Goal: Task Accomplishment & Management: Complete application form

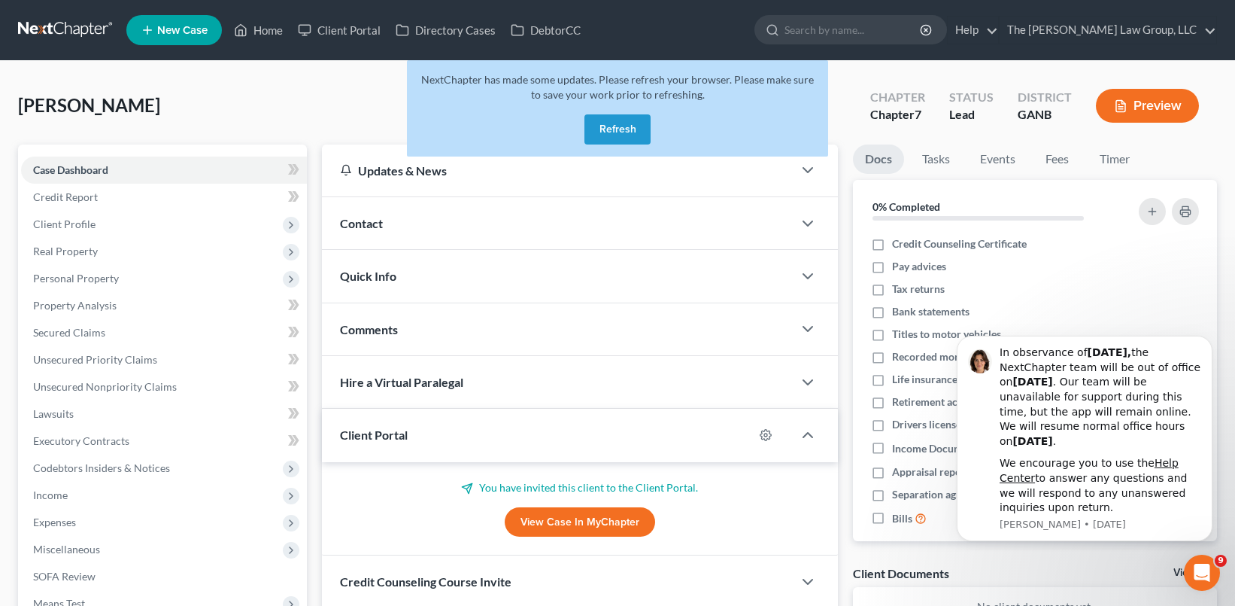
click at [620, 129] on button "Refresh" at bounding box center [618, 129] width 66 height 30
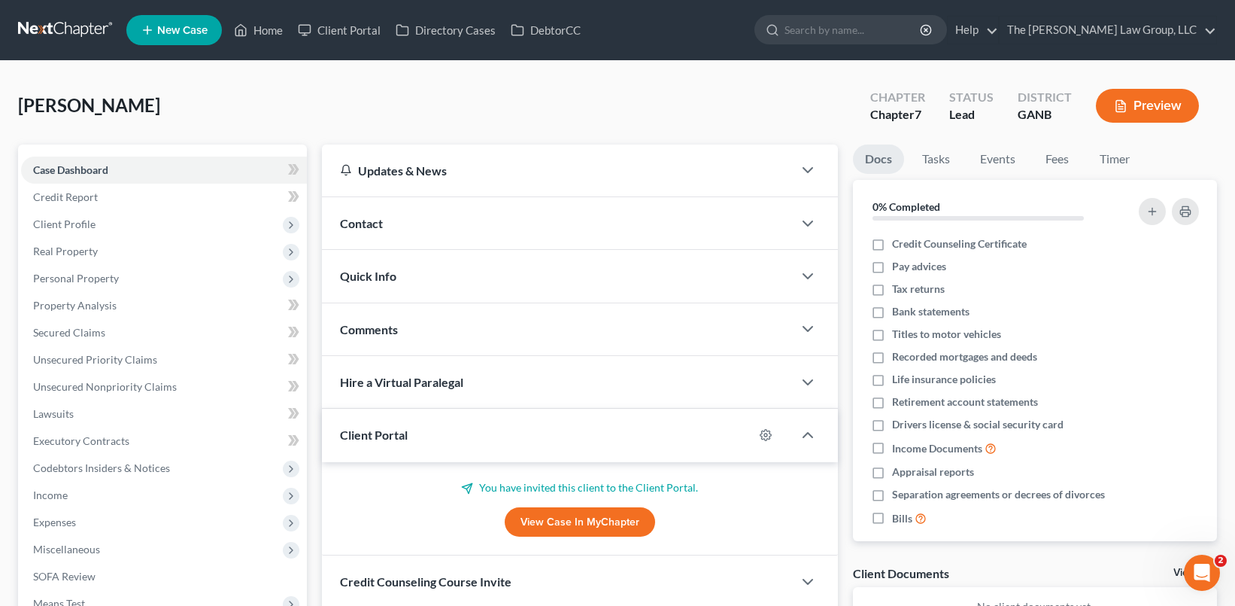
click at [169, 34] on span "New Case" at bounding box center [182, 30] width 50 height 11
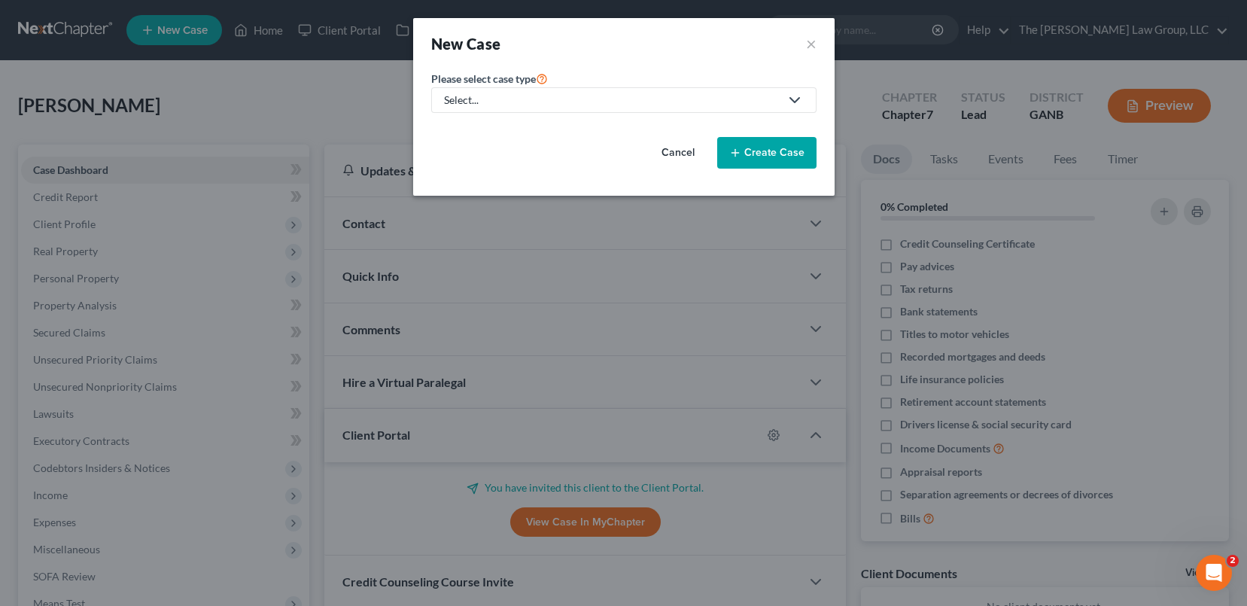
click at [587, 102] on div "Select..." at bounding box center [612, 100] width 336 height 15
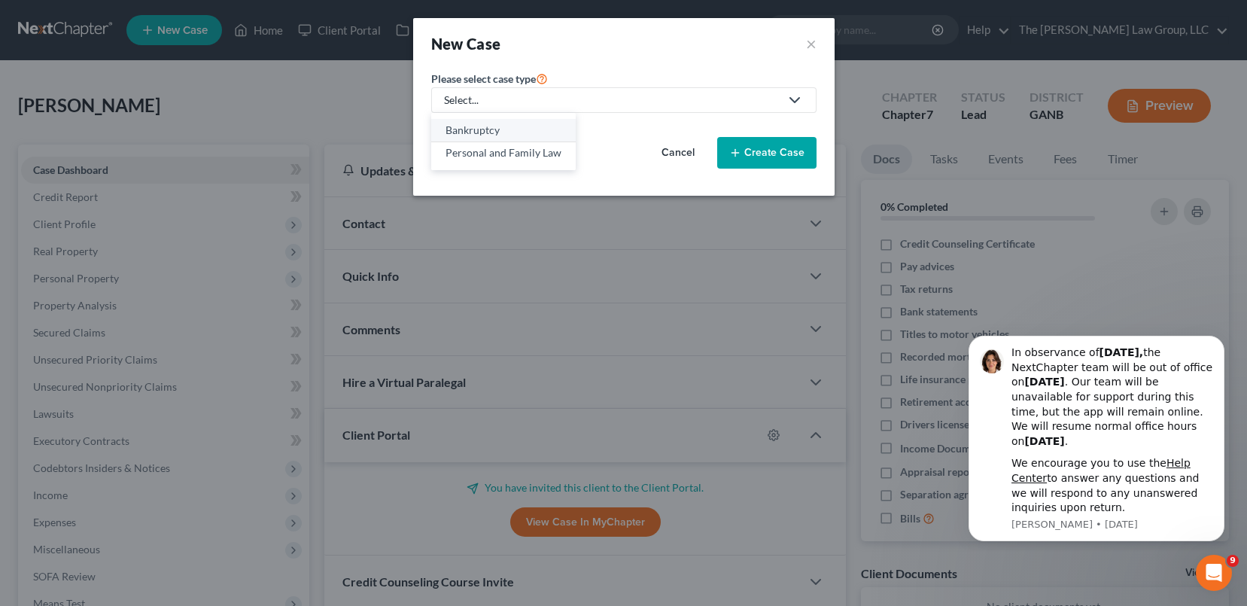
click at [541, 132] on div "Bankruptcy" at bounding box center [503, 130] width 116 height 15
select select "19"
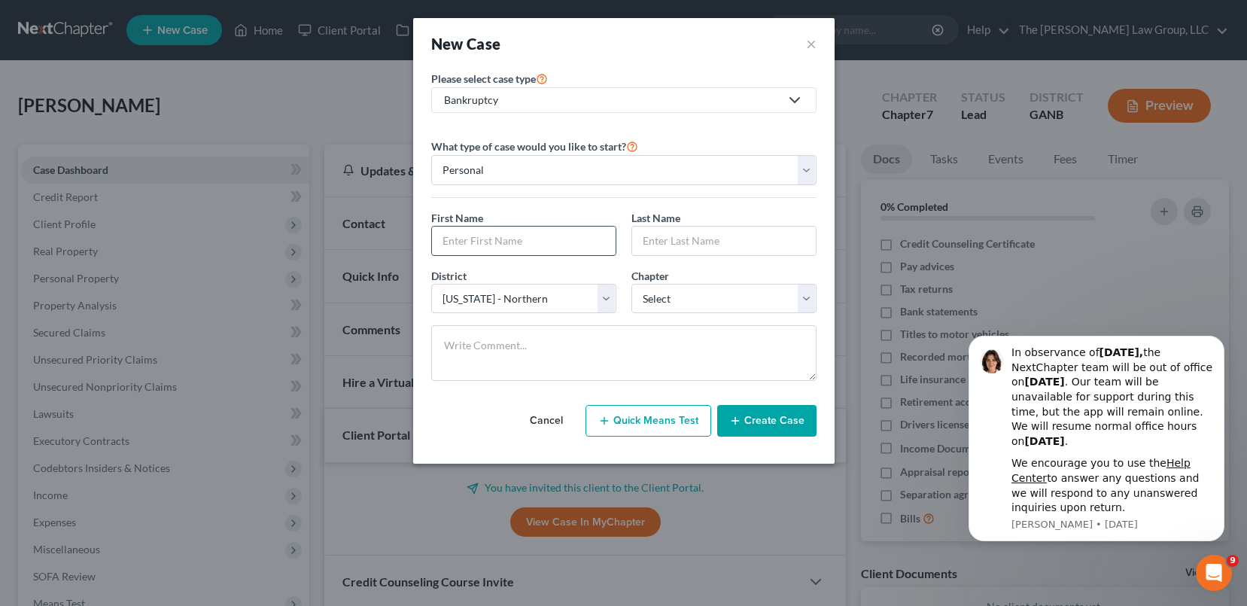
click at [554, 231] on input "text" at bounding box center [524, 240] width 184 height 29
type input "Moniqueka"
type input "Jones"
click at [770, 302] on select "Select 7 11 12 13" at bounding box center [723, 299] width 185 height 30
select select "0"
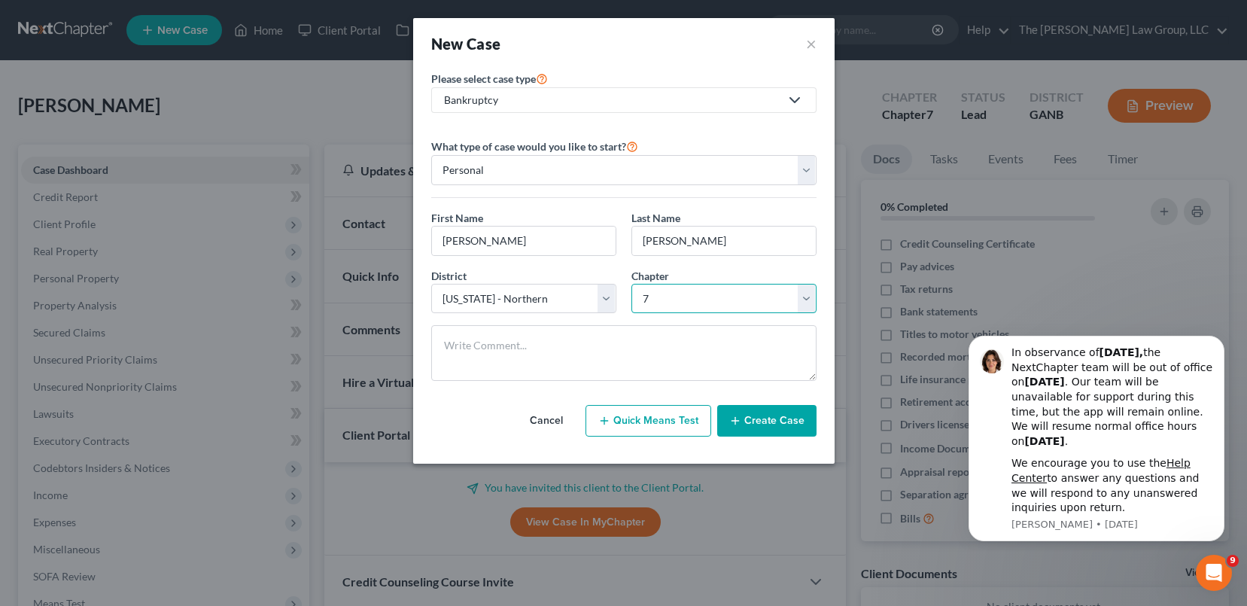
click at [631, 284] on select "Select 7 11 12 13" at bounding box center [723, 299] width 185 height 30
click at [761, 416] on button "Create Case" at bounding box center [766, 421] width 99 height 32
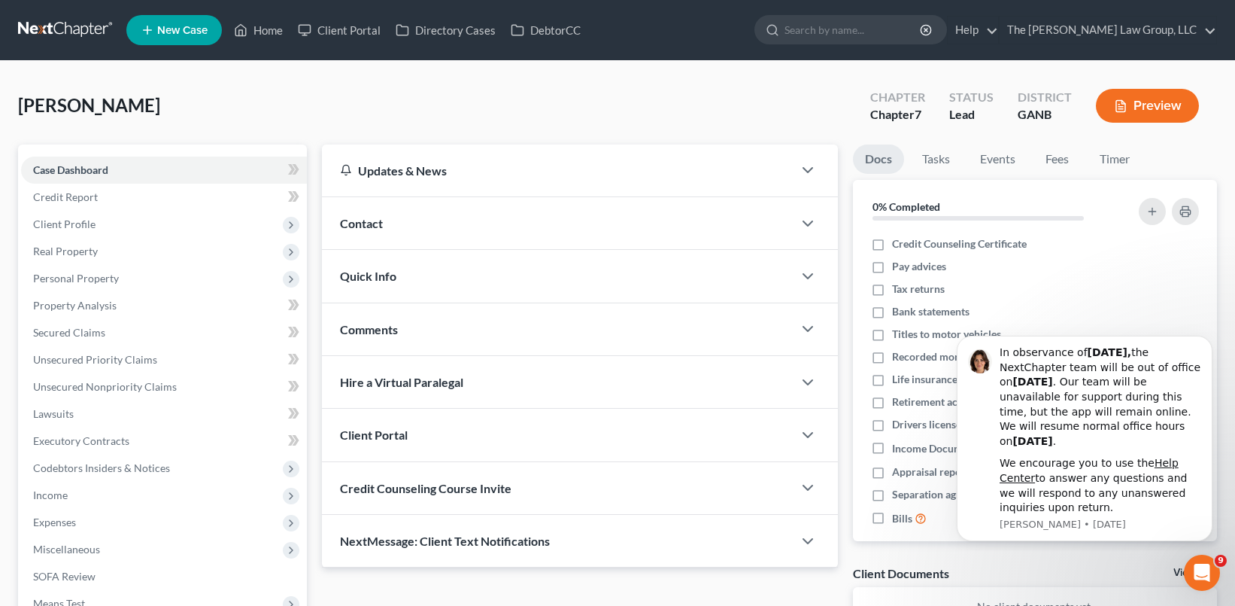
click at [661, 437] on div "Client Portal" at bounding box center [557, 435] width 471 height 52
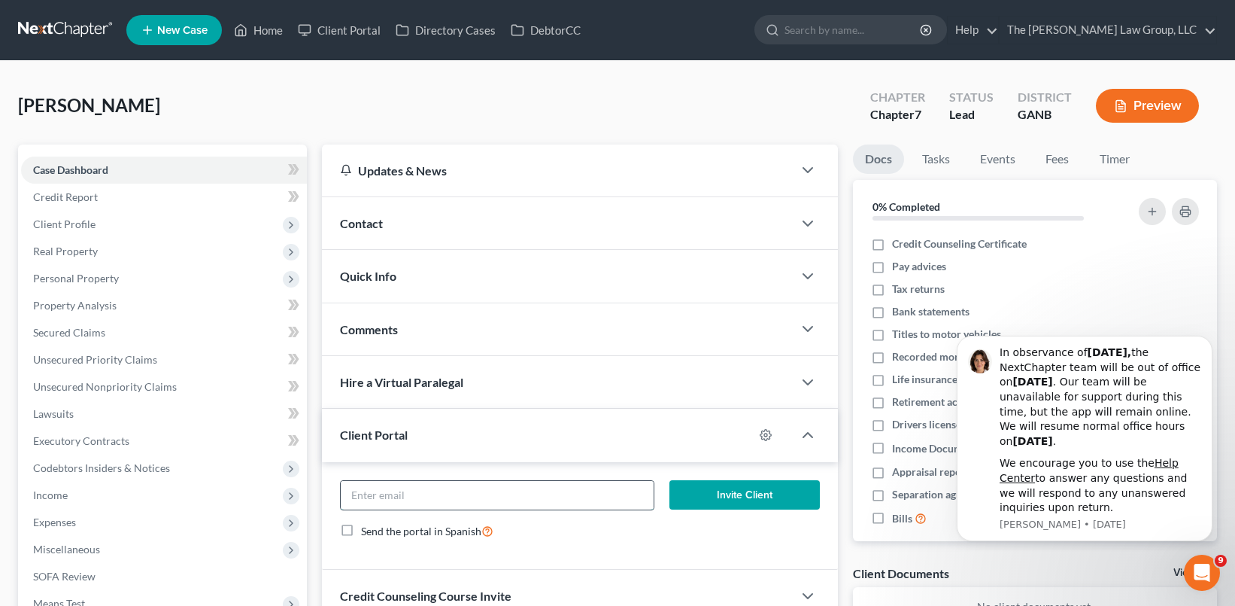
click at [564, 489] on input "email" at bounding box center [498, 495] width 314 height 29
type input "moniqueka.jones31@gmail.com"
click at [721, 500] on button "Invite Client" at bounding box center [745, 495] width 150 height 30
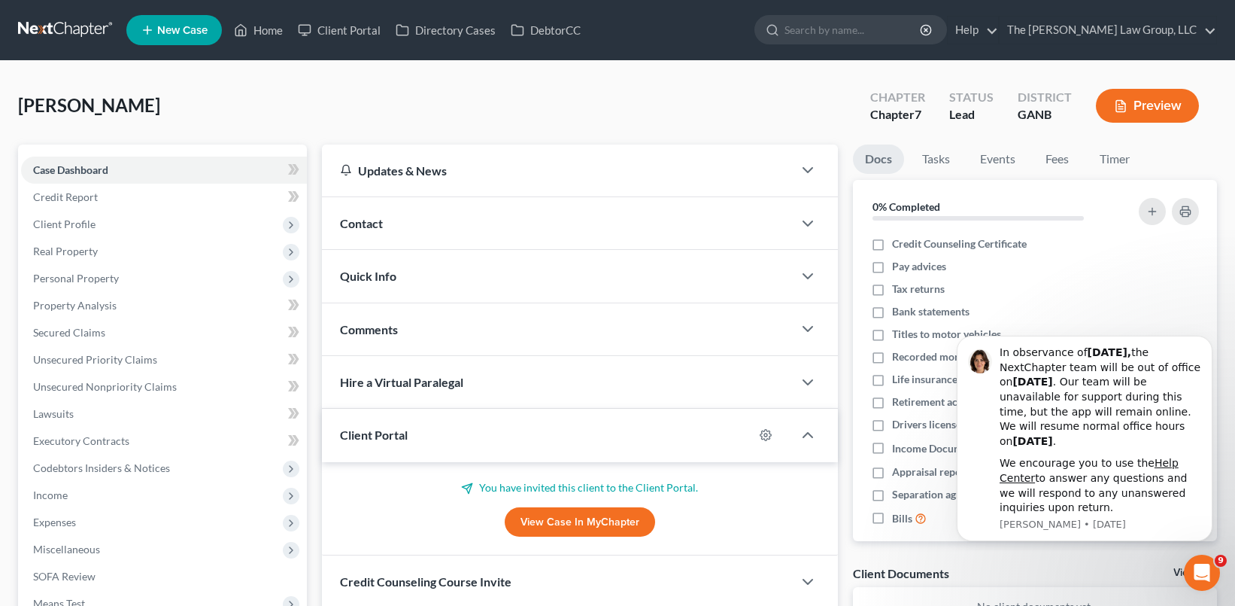
click at [576, 107] on div "Jones, Moniqueka Upgraded Chapter Chapter 7 Status Lead District GANB Preview" at bounding box center [617, 111] width 1199 height 65
